Goal: Feedback & Contribution: Leave review/rating

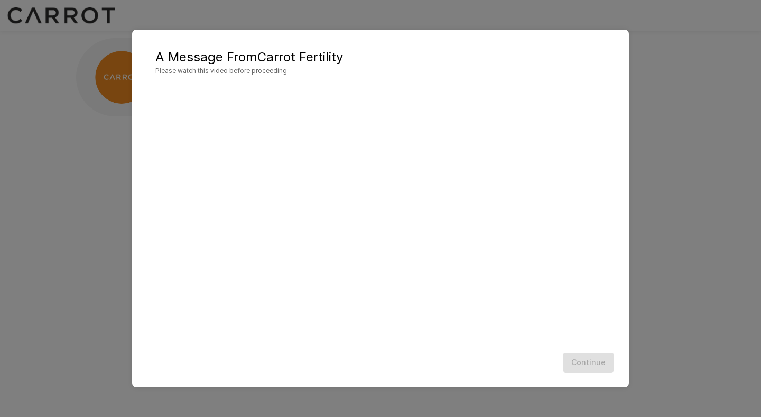
click at [618, 309] on div at bounding box center [381, 217] width 476 height 264
click at [591, 363] on button "Continue" at bounding box center [588, 363] width 51 height 20
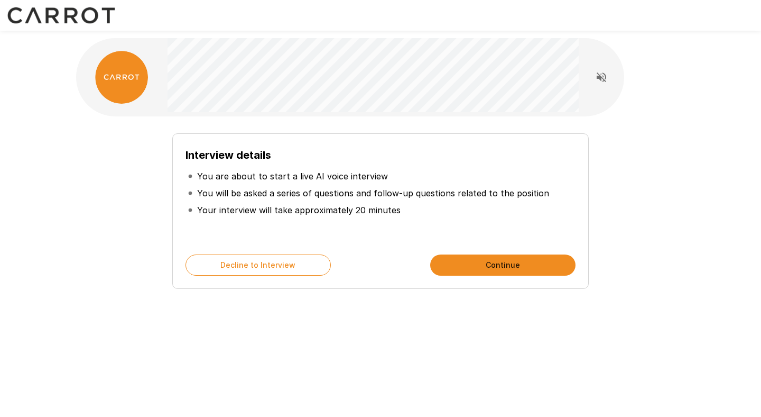
click at [450, 263] on button "Continue" at bounding box center [502, 264] width 145 height 21
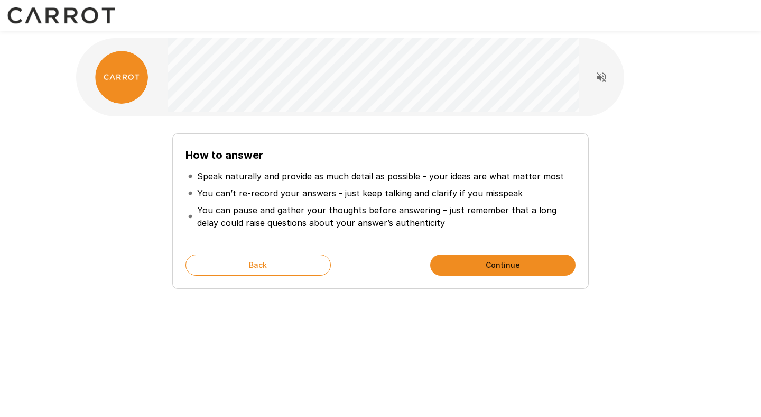
click at [473, 265] on button "Continue" at bounding box center [502, 264] width 145 height 21
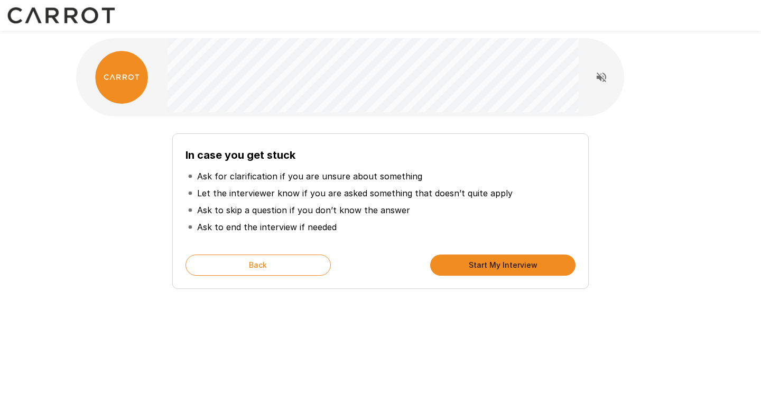
click at [500, 266] on button "Start My Interview" at bounding box center [502, 264] width 145 height 21
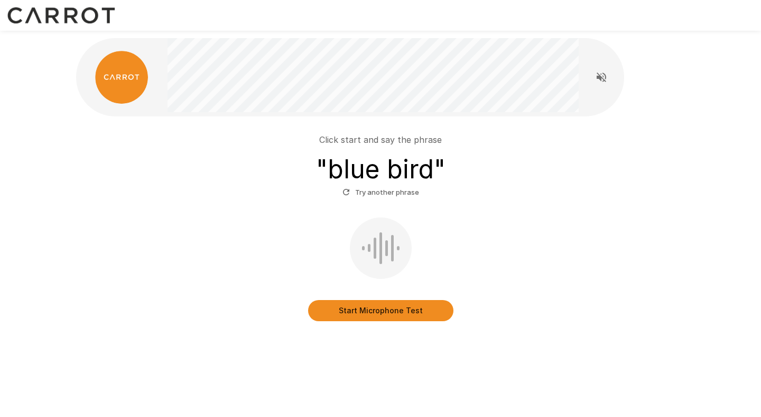
click at [370, 316] on button "Start Microphone Test" at bounding box center [380, 310] width 145 height 21
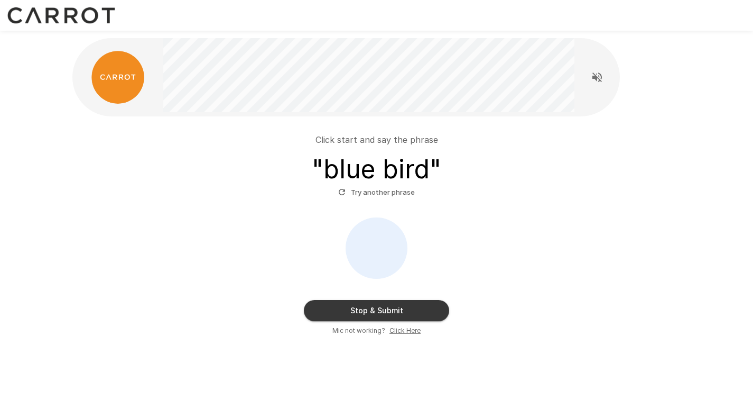
click at [370, 316] on button "Stop & Submit" at bounding box center [376, 310] width 145 height 21
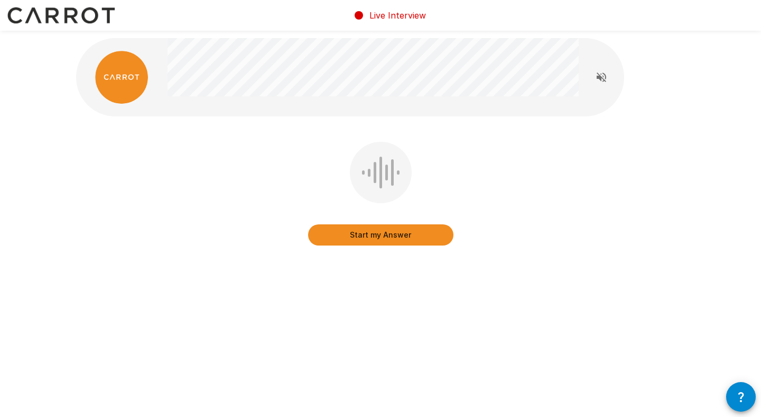
click at [739, 398] on icon "button" at bounding box center [741, 396] width 13 height 13
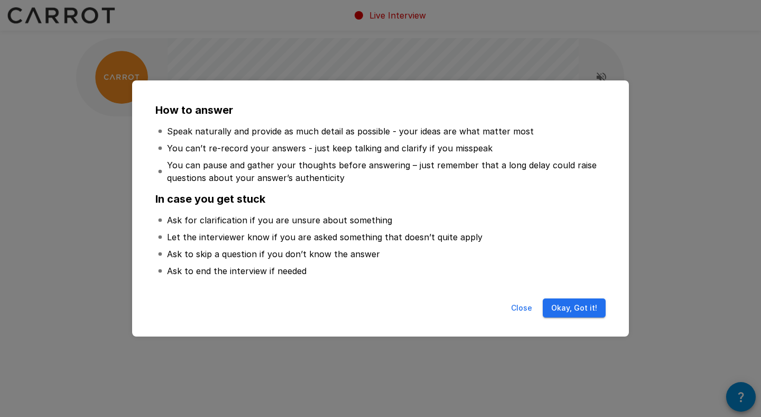
click at [586, 309] on button "Okay, Got it!" at bounding box center [574, 308] width 63 height 20
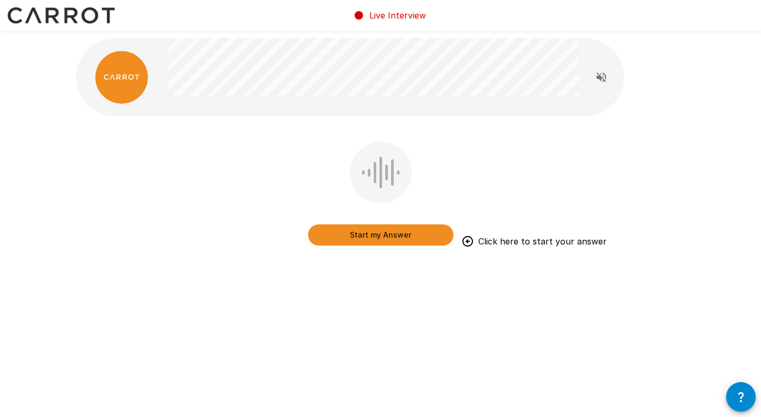
click at [381, 240] on button "Start my Answer" at bounding box center [380, 234] width 145 height 21
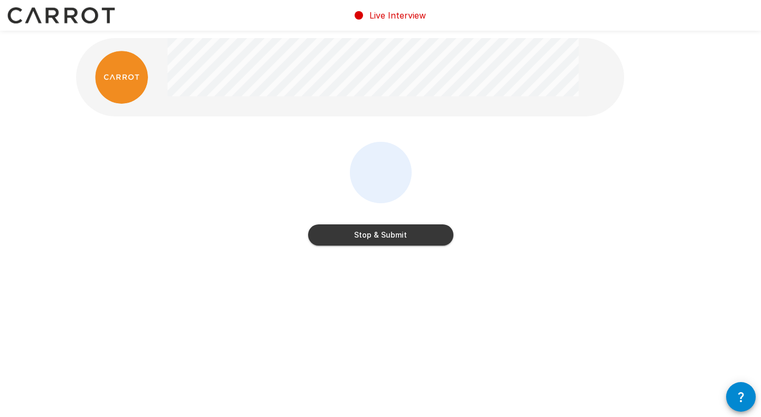
click at [381, 240] on button "Stop & Submit" at bounding box center [380, 234] width 145 height 21
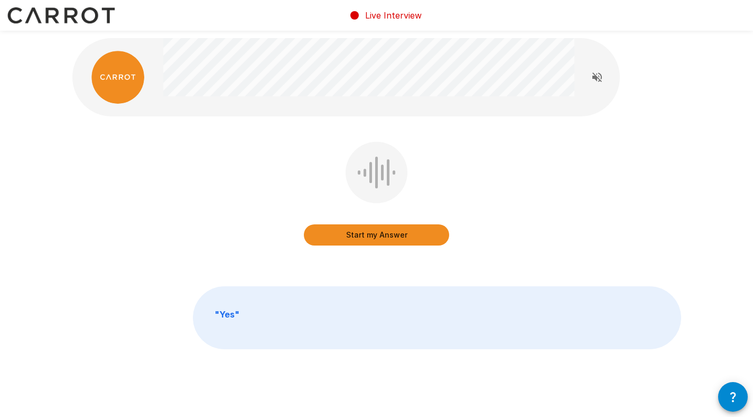
click at [380, 237] on button "Start my Answer" at bounding box center [376, 234] width 145 height 21
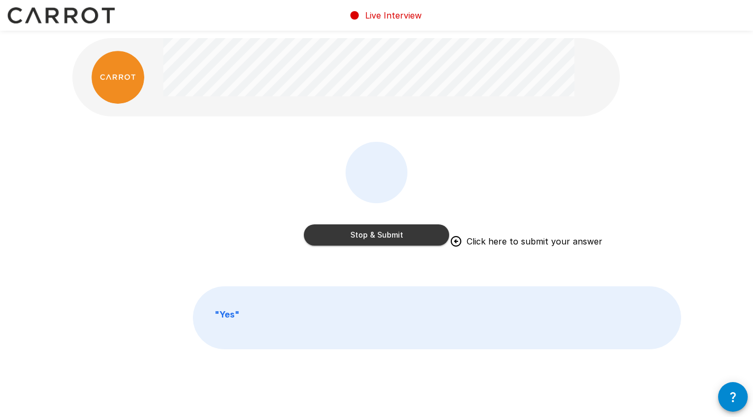
click at [382, 237] on button "Stop & Submit" at bounding box center [376, 234] width 145 height 21
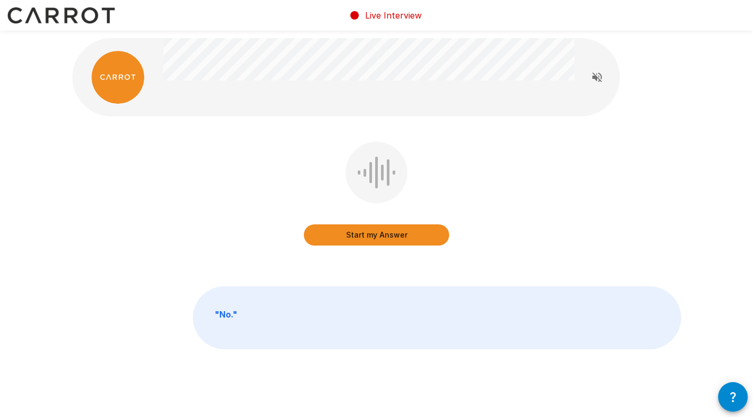
click at [382, 235] on button "Start my Answer" at bounding box center [376, 234] width 145 height 21
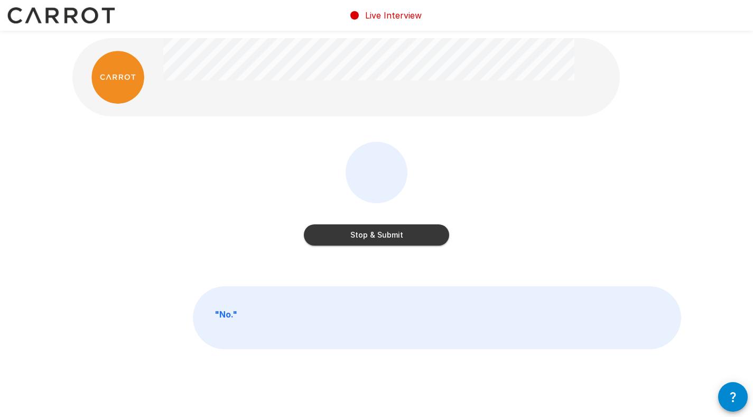
click at [382, 235] on button "Stop & Submit" at bounding box center [376, 234] width 145 height 21
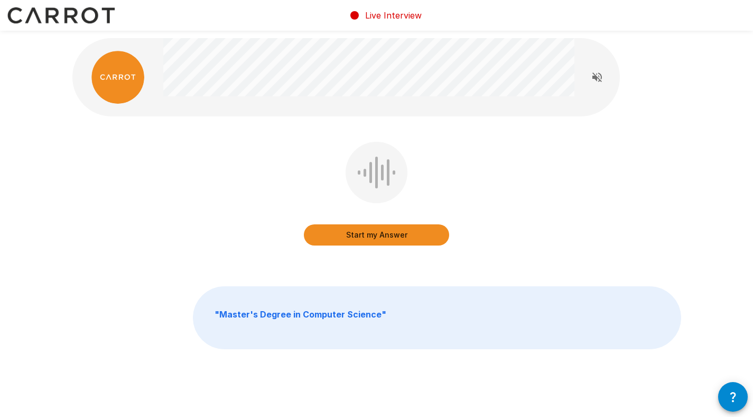
click at [379, 235] on button "Start my Answer" at bounding box center [376, 234] width 145 height 21
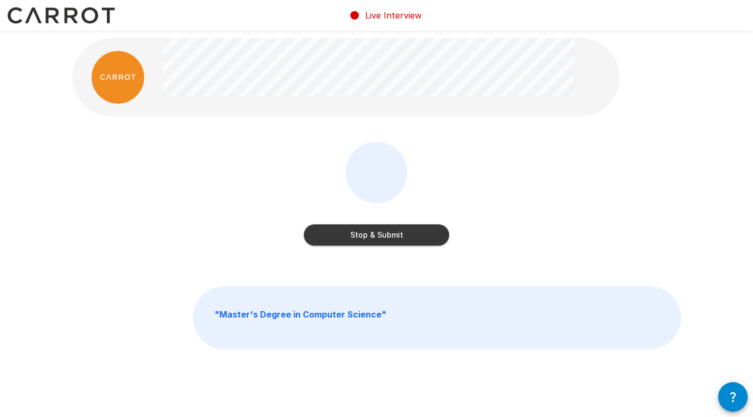
click at [379, 235] on button "Stop & Submit" at bounding box center [376, 234] width 145 height 21
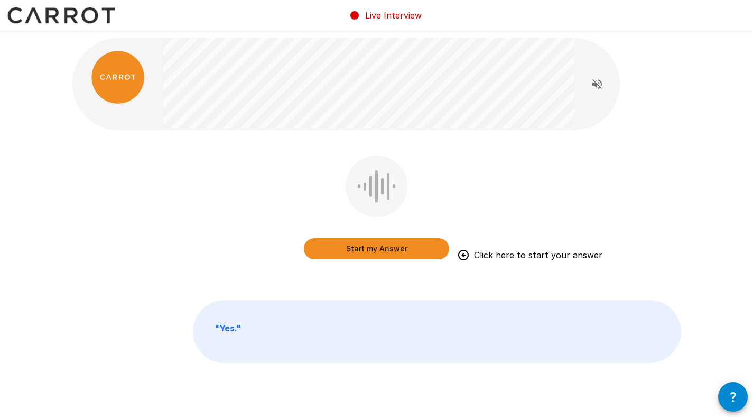
click at [382, 250] on button "Start my Answer" at bounding box center [376, 248] width 145 height 21
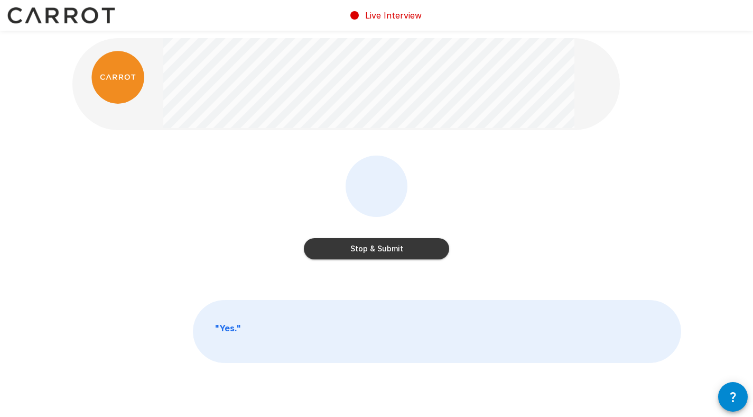
click at [382, 250] on button "Stop & Submit" at bounding box center [376, 248] width 145 height 21
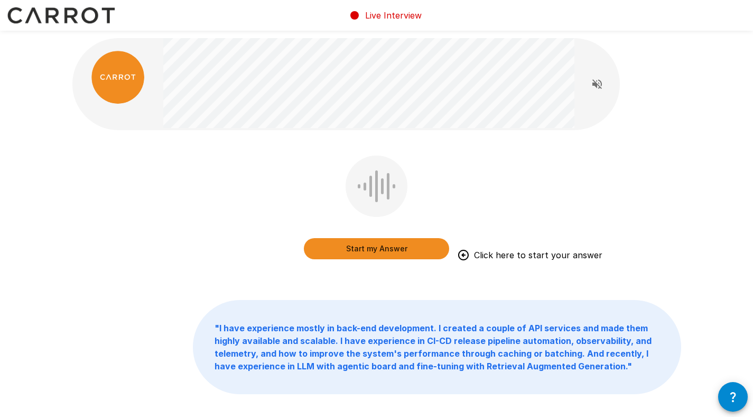
click at [382, 250] on button "Start my Answer" at bounding box center [376, 248] width 145 height 21
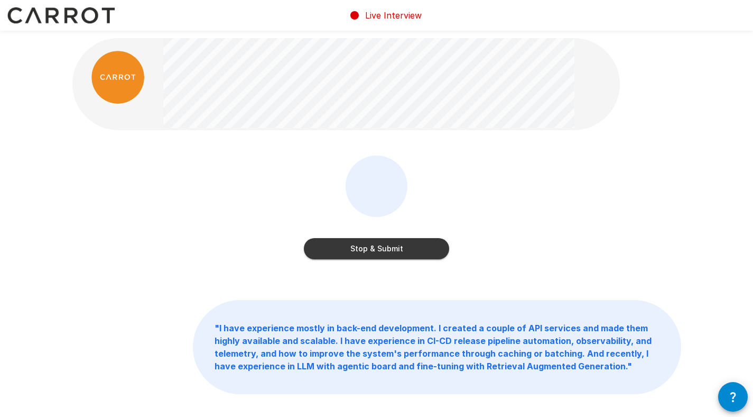
click at [383, 247] on button "Stop & Submit" at bounding box center [376, 248] width 145 height 21
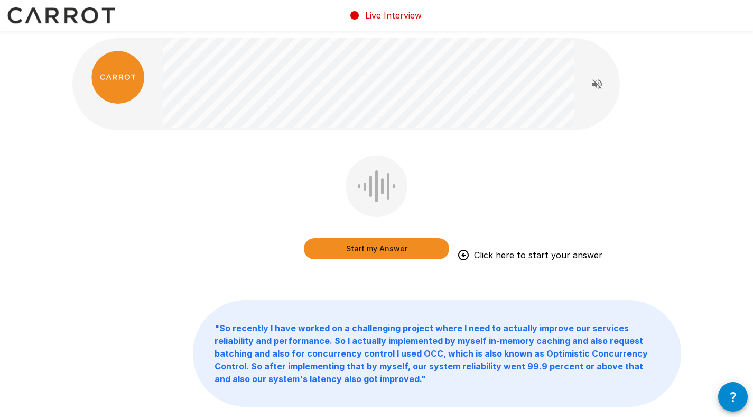
click at [384, 253] on button "Start my Answer" at bounding box center [376, 248] width 145 height 21
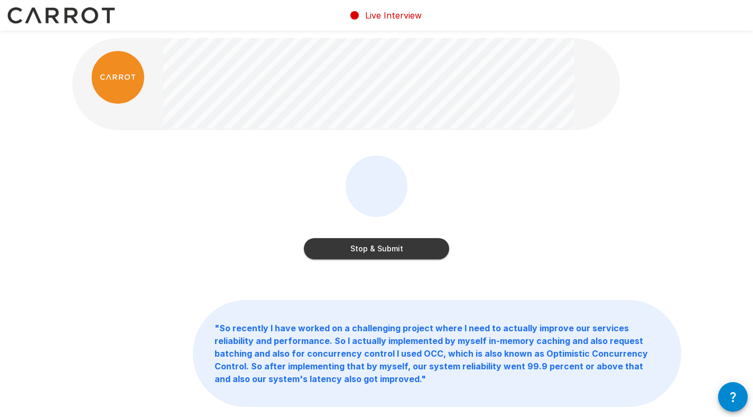
click at [377, 251] on button "Stop & Submit" at bounding box center [376, 248] width 145 height 21
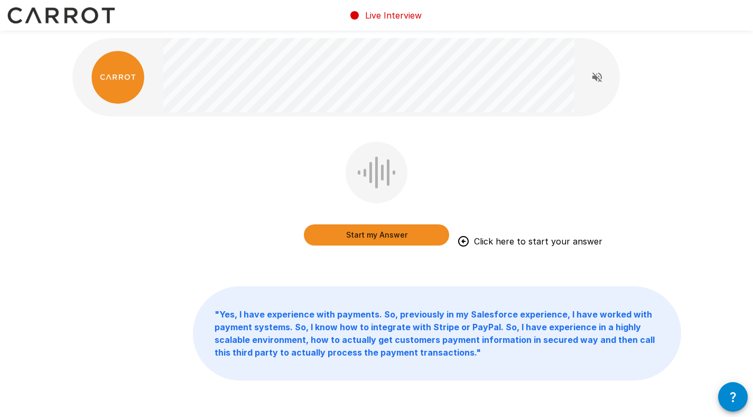
click at [354, 237] on button "Start my Answer" at bounding box center [376, 234] width 145 height 21
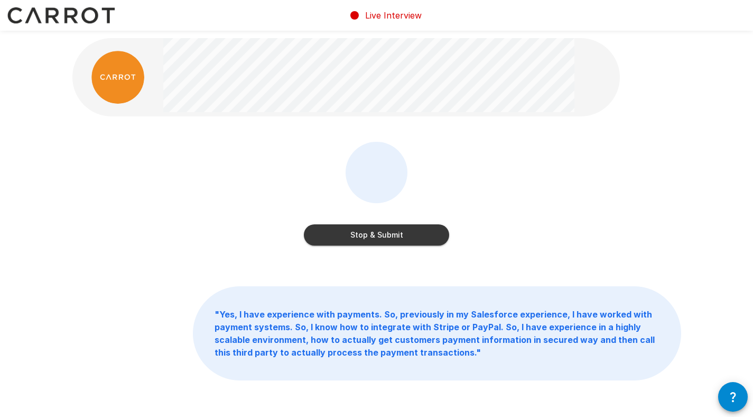
click at [361, 237] on button "Stop & Submit" at bounding box center [376, 234] width 145 height 21
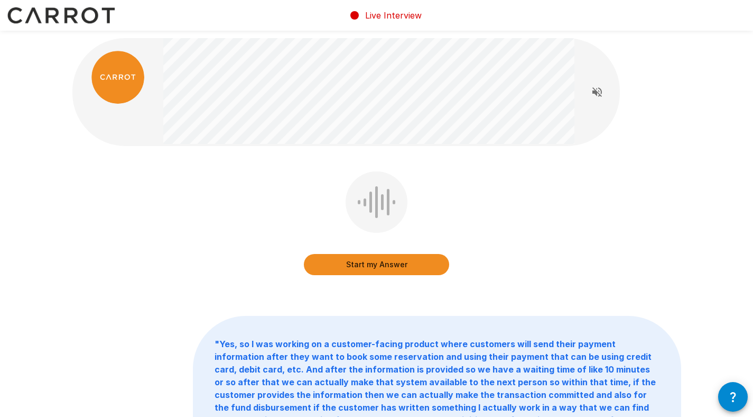
click at [351, 269] on button "Start my Answer" at bounding box center [376, 264] width 145 height 21
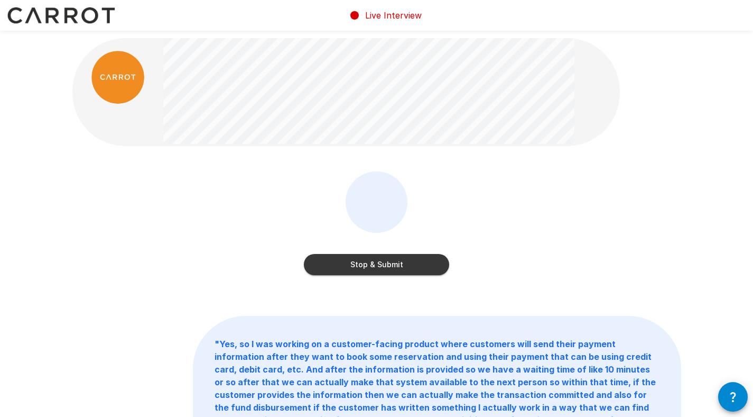
click at [339, 269] on button "Stop & Submit" at bounding box center [376, 264] width 145 height 21
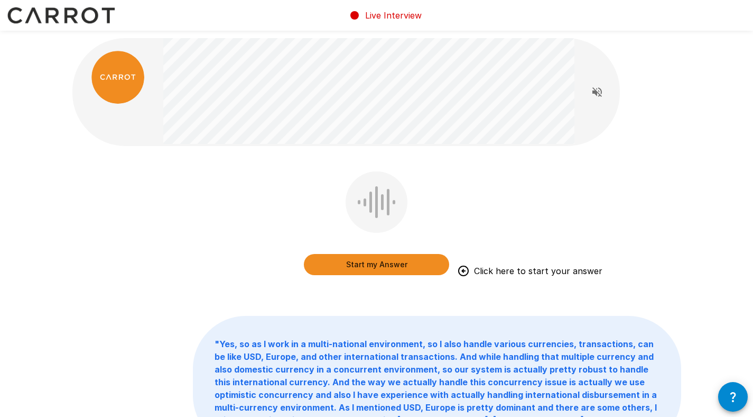
click at [338, 267] on button "Start my Answer" at bounding box center [376, 264] width 145 height 21
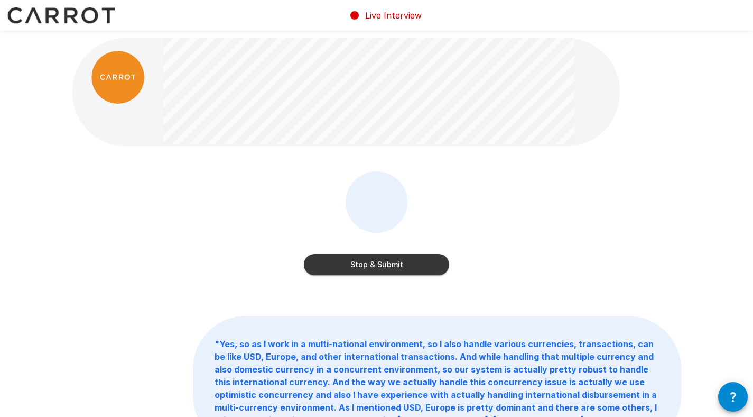
click at [369, 267] on button "Stop & Submit" at bounding box center [376, 264] width 145 height 21
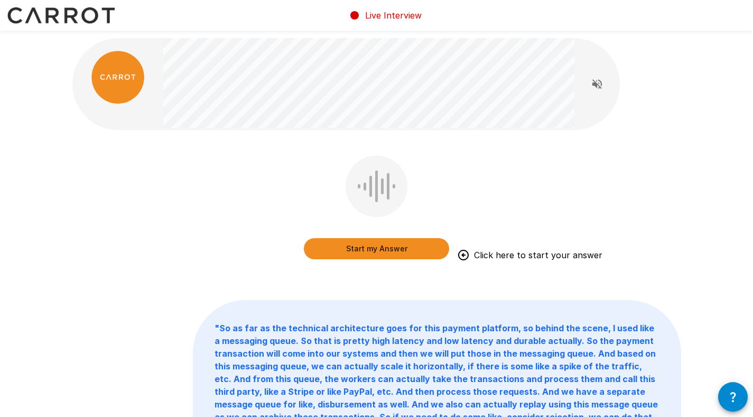
click at [340, 252] on button "Start my Answer" at bounding box center [376, 248] width 145 height 21
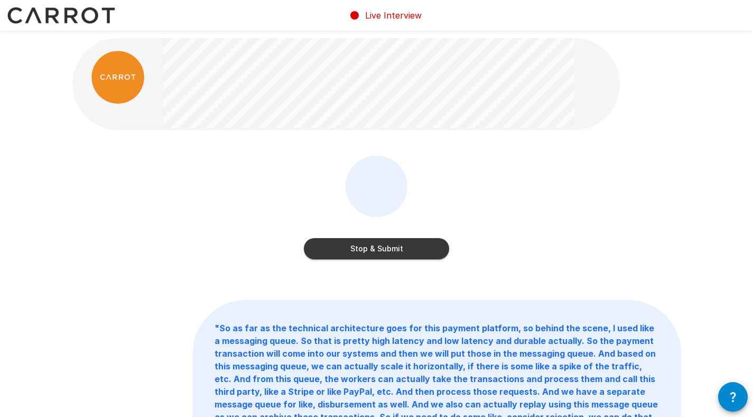
click at [346, 253] on button "Stop & Submit" at bounding box center [376, 248] width 145 height 21
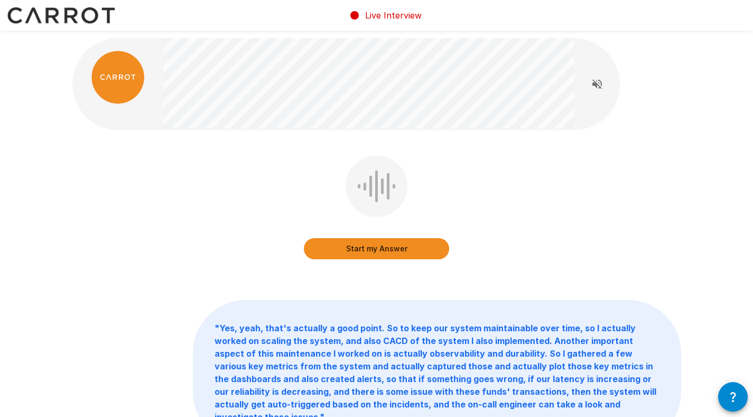
click at [332, 252] on button "Start my Answer" at bounding box center [376, 248] width 145 height 21
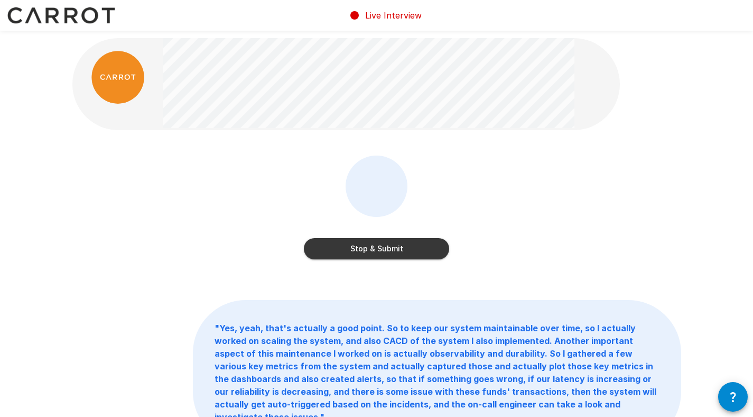
click at [363, 252] on button "Stop & Submit" at bounding box center [376, 248] width 145 height 21
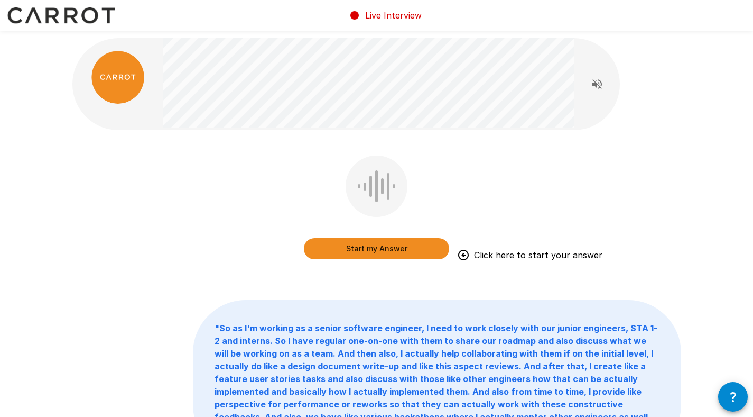
click at [356, 248] on button "Start my Answer" at bounding box center [376, 248] width 145 height 21
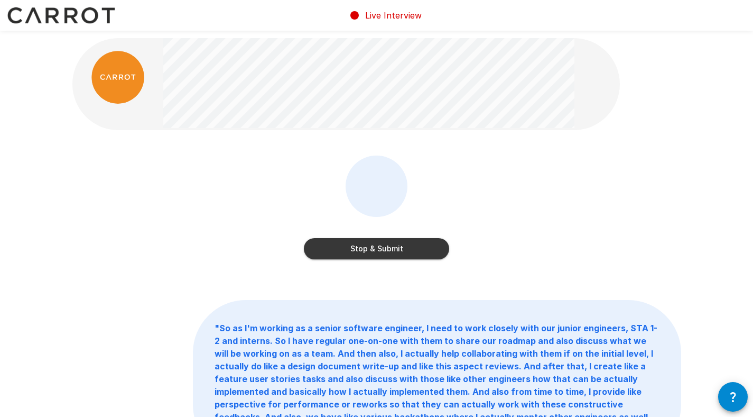
click at [350, 256] on button "Stop & Submit" at bounding box center [376, 248] width 145 height 21
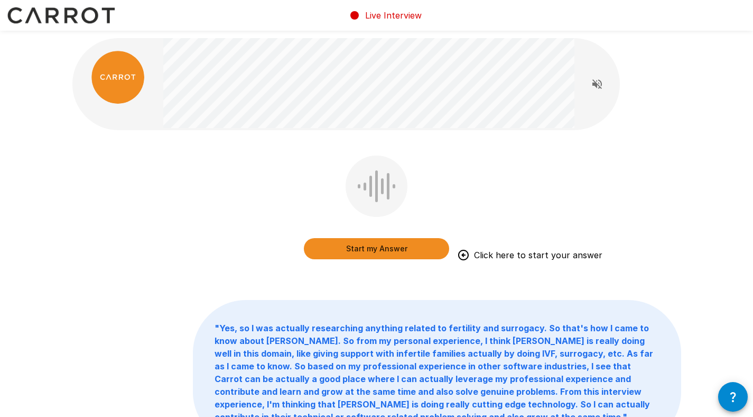
click at [357, 252] on button "Start my Answer" at bounding box center [376, 248] width 145 height 21
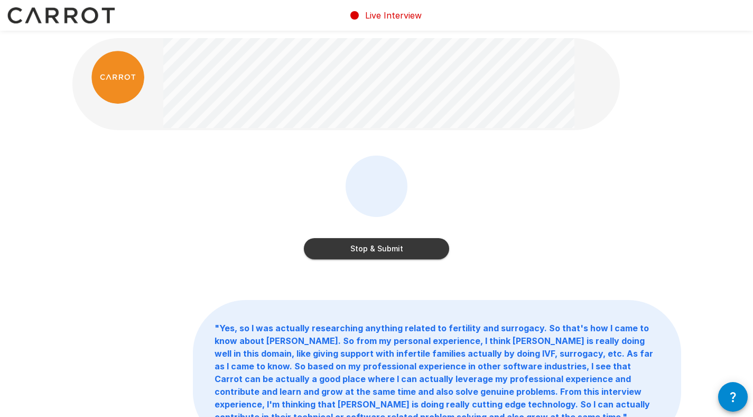
click at [343, 251] on button "Stop & Submit" at bounding box center [376, 248] width 145 height 21
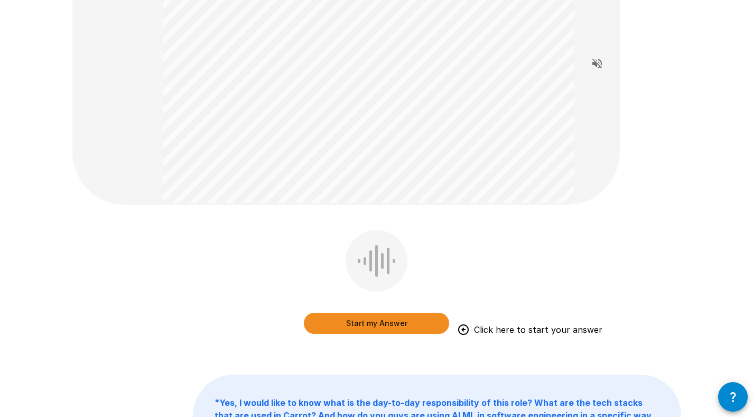
scroll to position [123, 0]
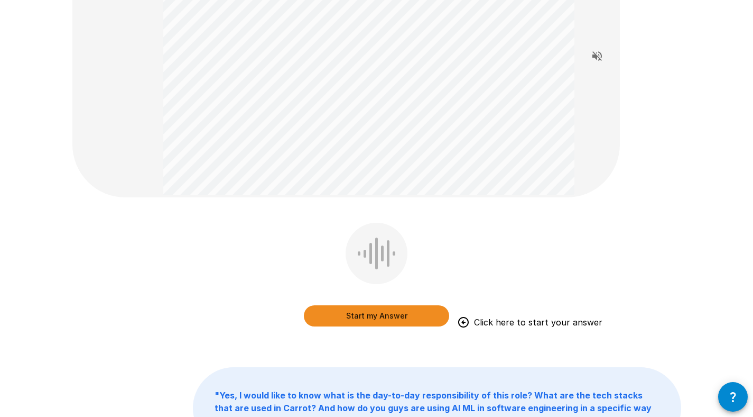
click at [352, 322] on button "Start my Answer" at bounding box center [376, 315] width 145 height 21
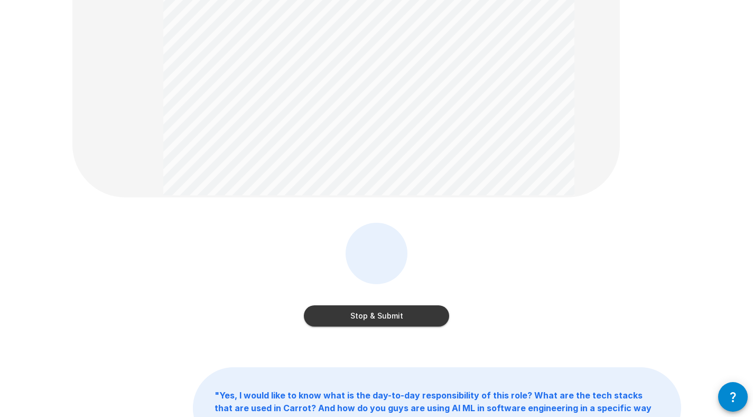
click at [343, 322] on button "Stop & Submit" at bounding box center [376, 315] width 145 height 21
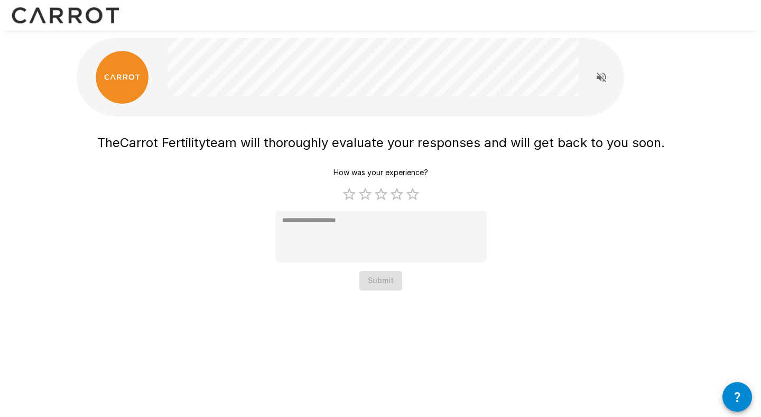
scroll to position [0, 0]
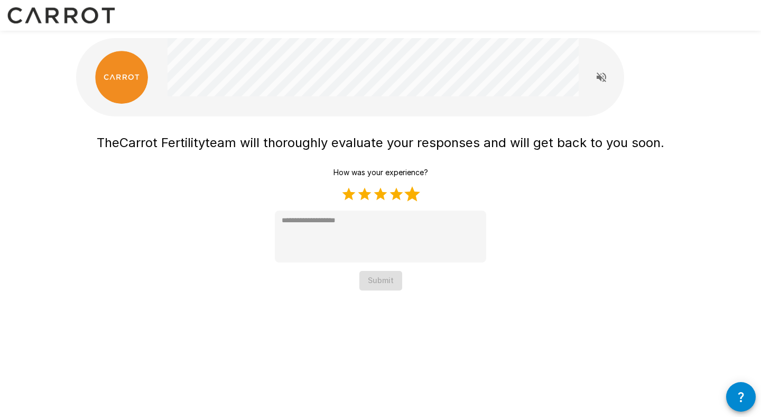
click at [414, 195] on label "5 Stars" at bounding box center [412, 194] width 16 height 16
type textarea "*"
click at [386, 281] on button "Submit" at bounding box center [381, 281] width 43 height 20
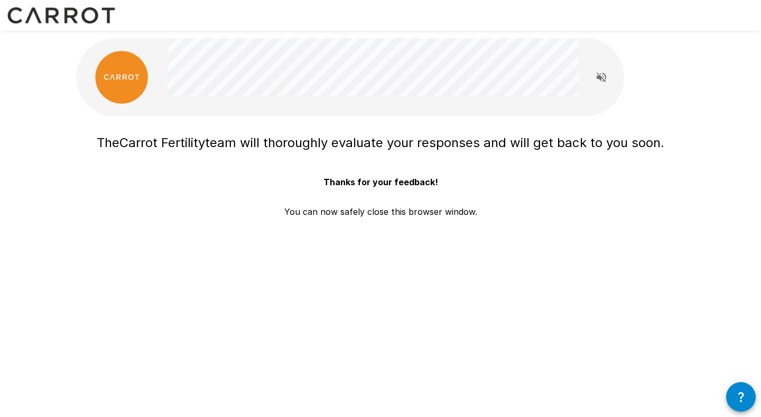
click at [78, 13] on img at bounding box center [61, 15] width 123 height 31
